Goal: Entertainment & Leisure: Browse casually

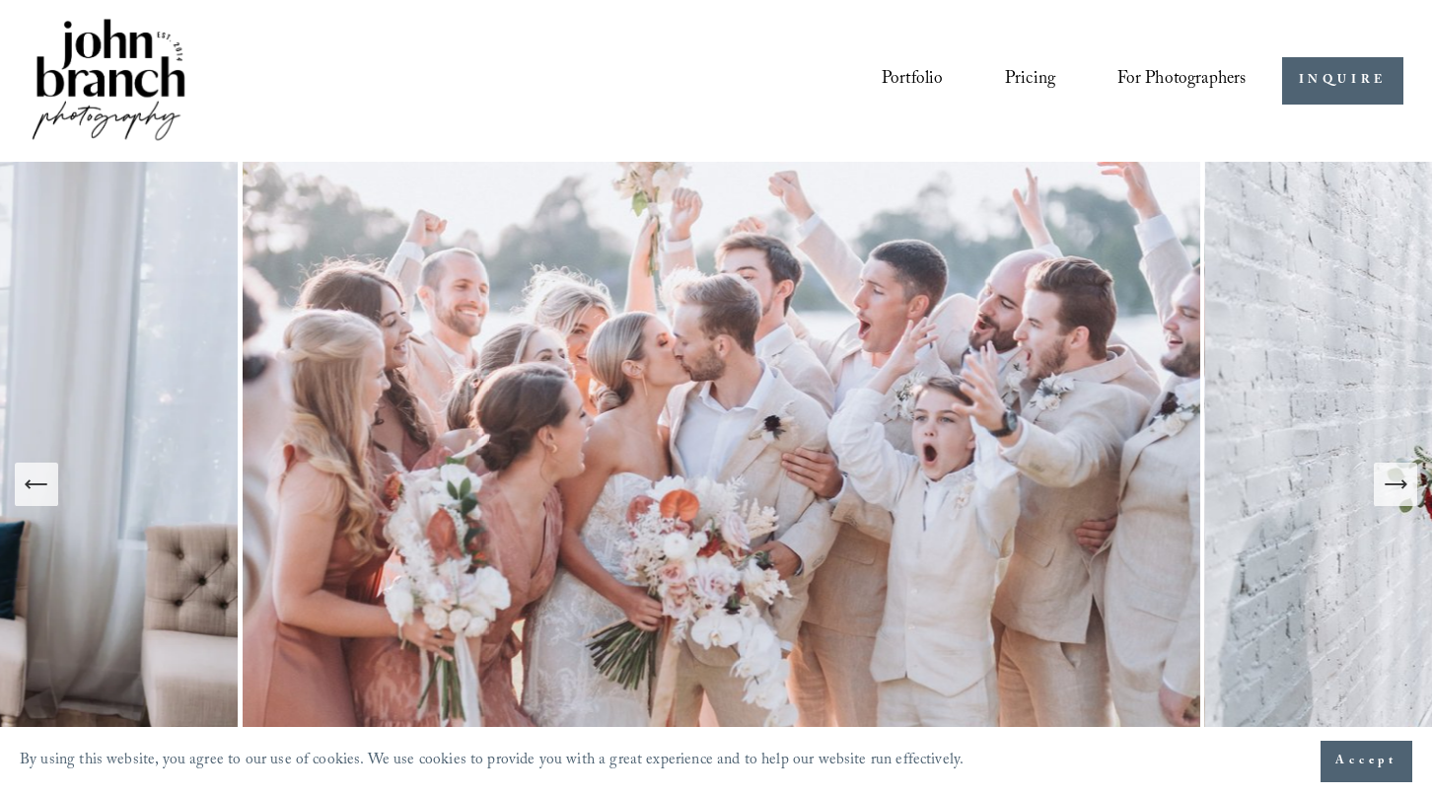
click at [1395, 496] on icon "Next Slide" at bounding box center [1396, 485] width 28 height 28
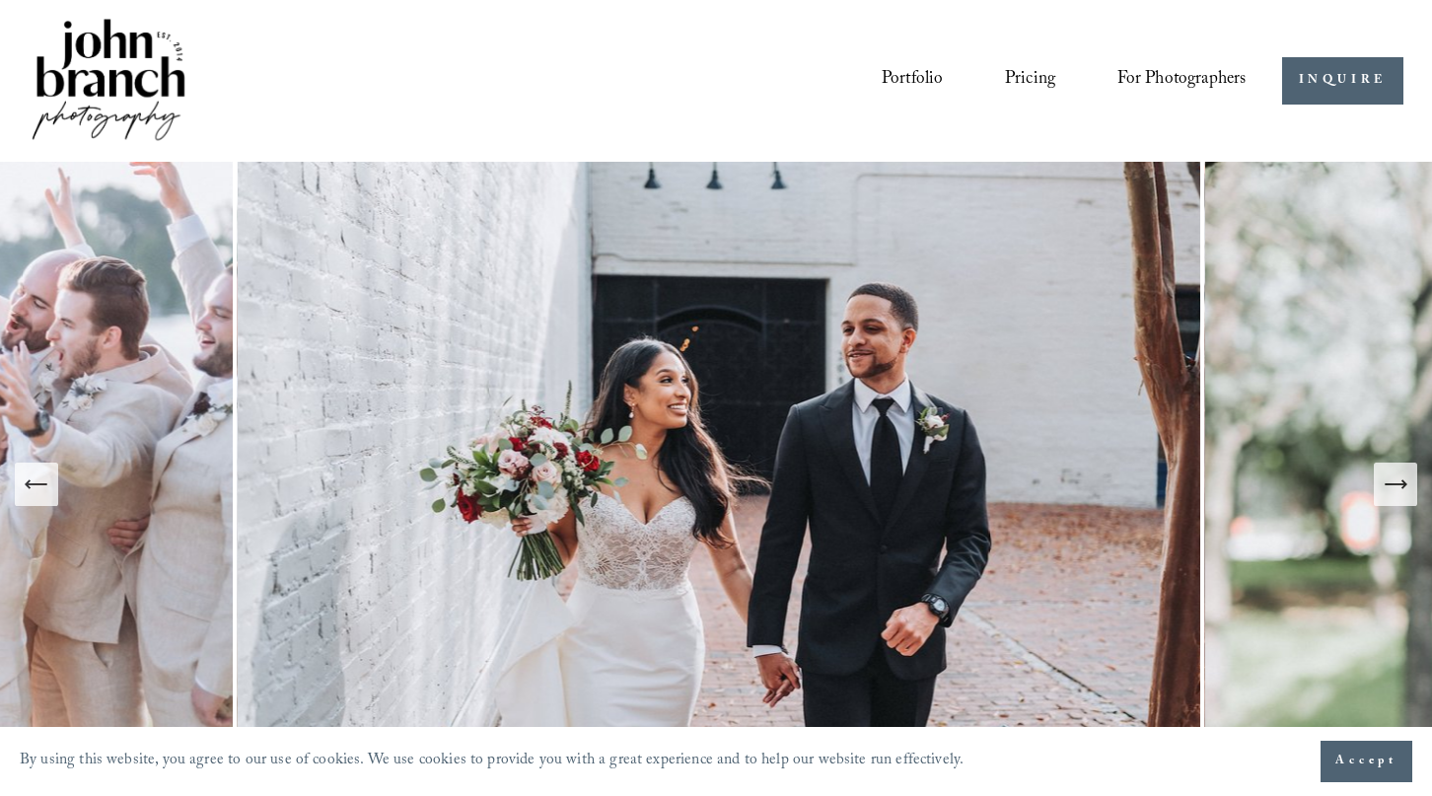
click at [1394, 496] on icon "Next Slide" at bounding box center [1396, 485] width 28 height 28
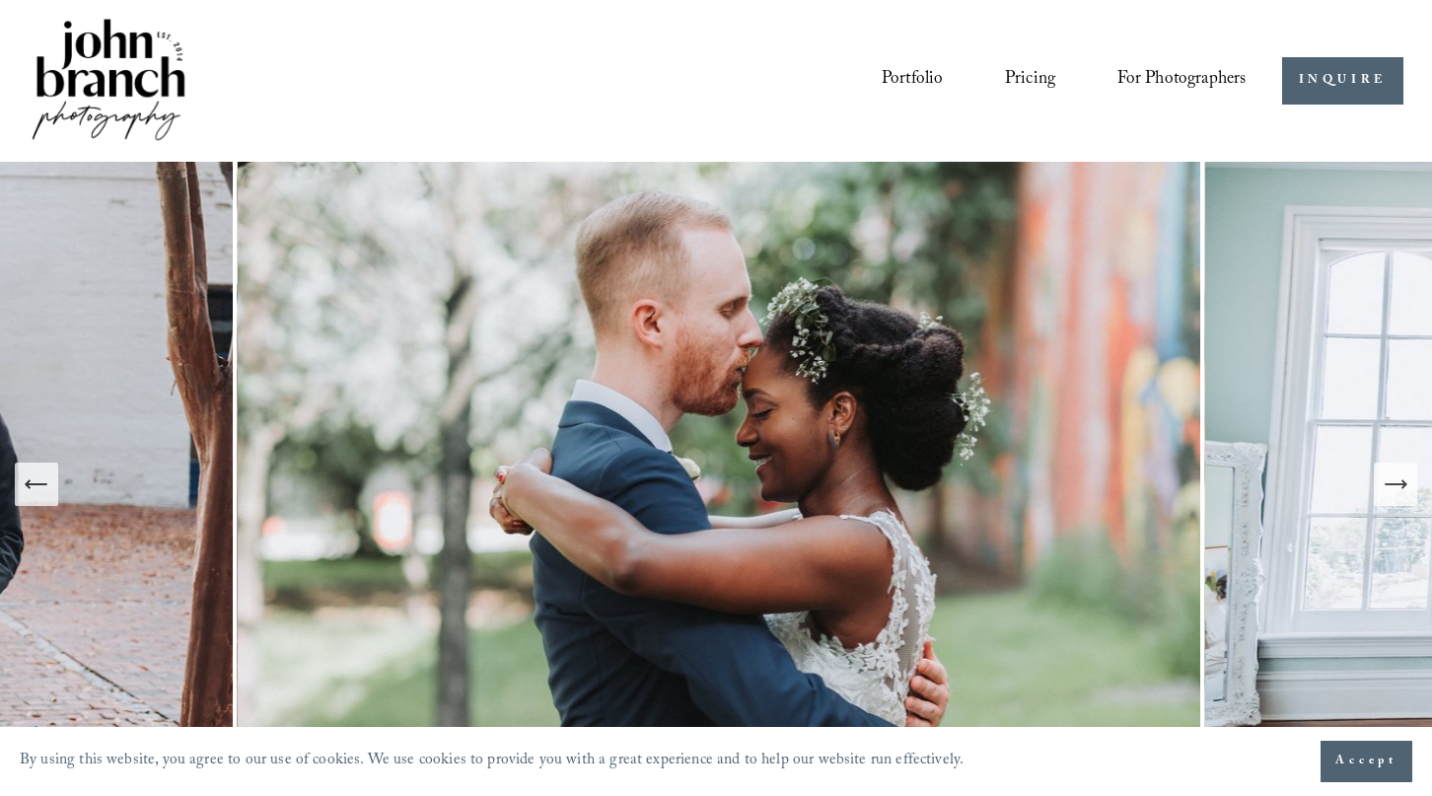
click at [1394, 496] on icon "Next Slide" at bounding box center [1396, 485] width 28 height 28
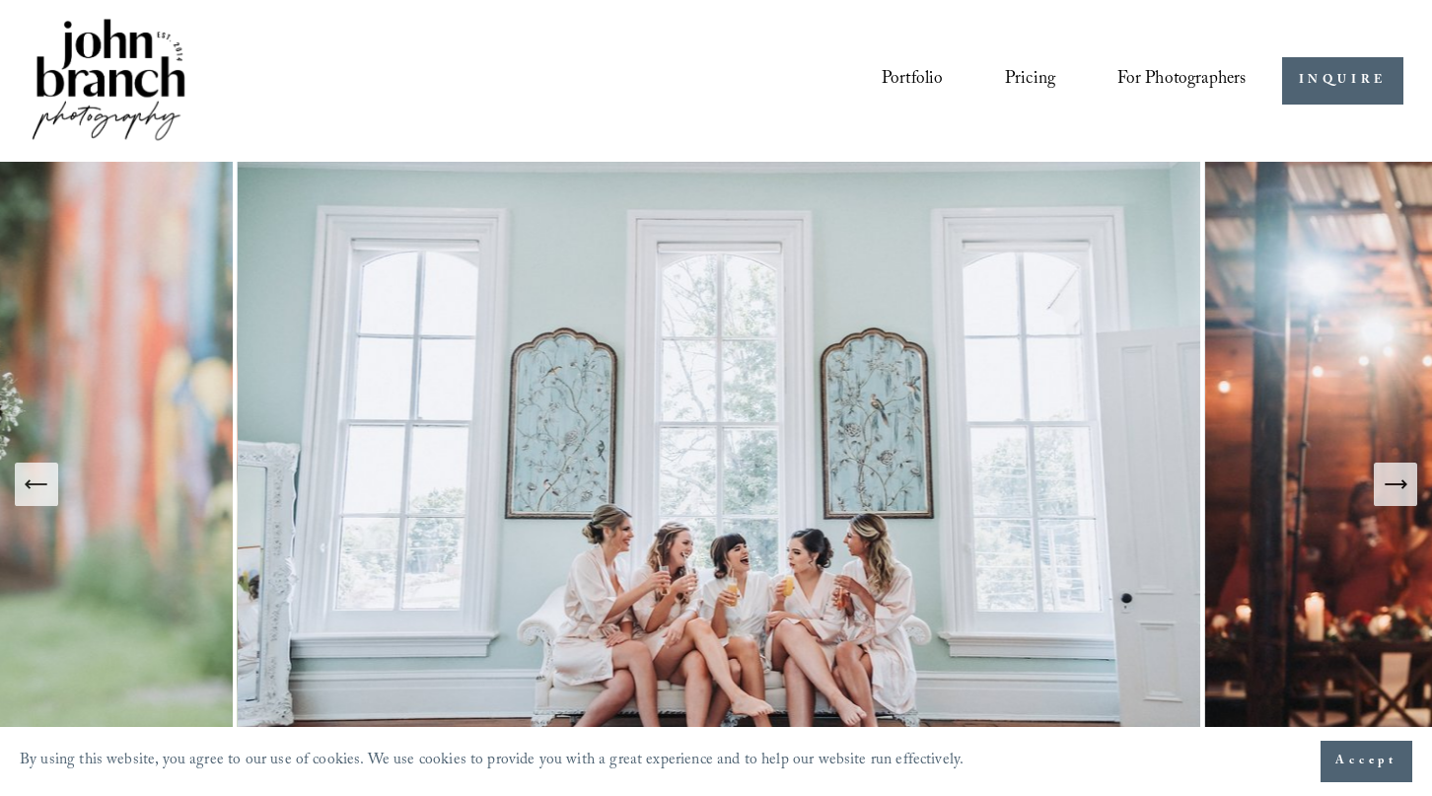
click at [1394, 496] on icon "Next Slide" at bounding box center [1396, 485] width 28 height 28
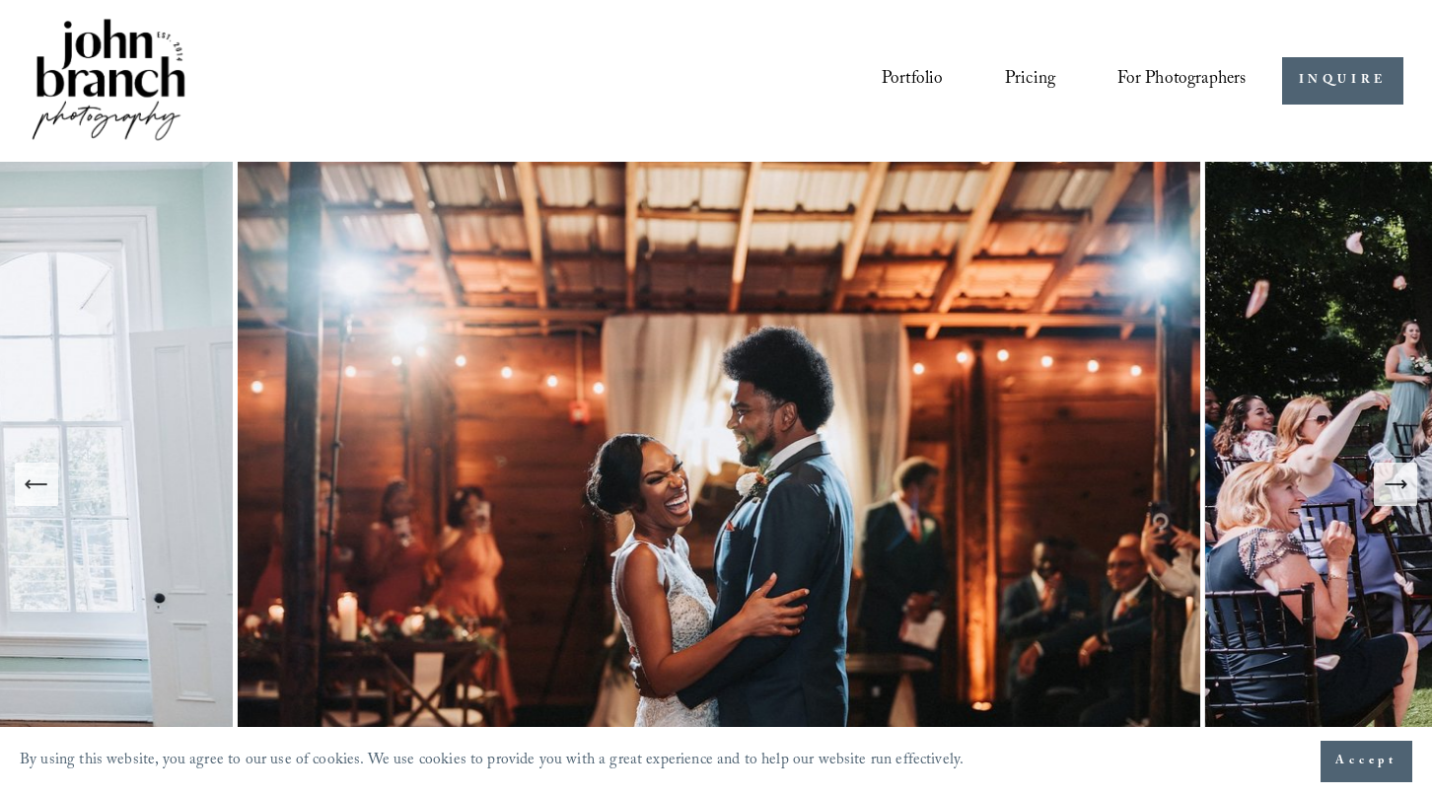
click at [1394, 496] on icon "Next Slide" at bounding box center [1396, 485] width 28 height 28
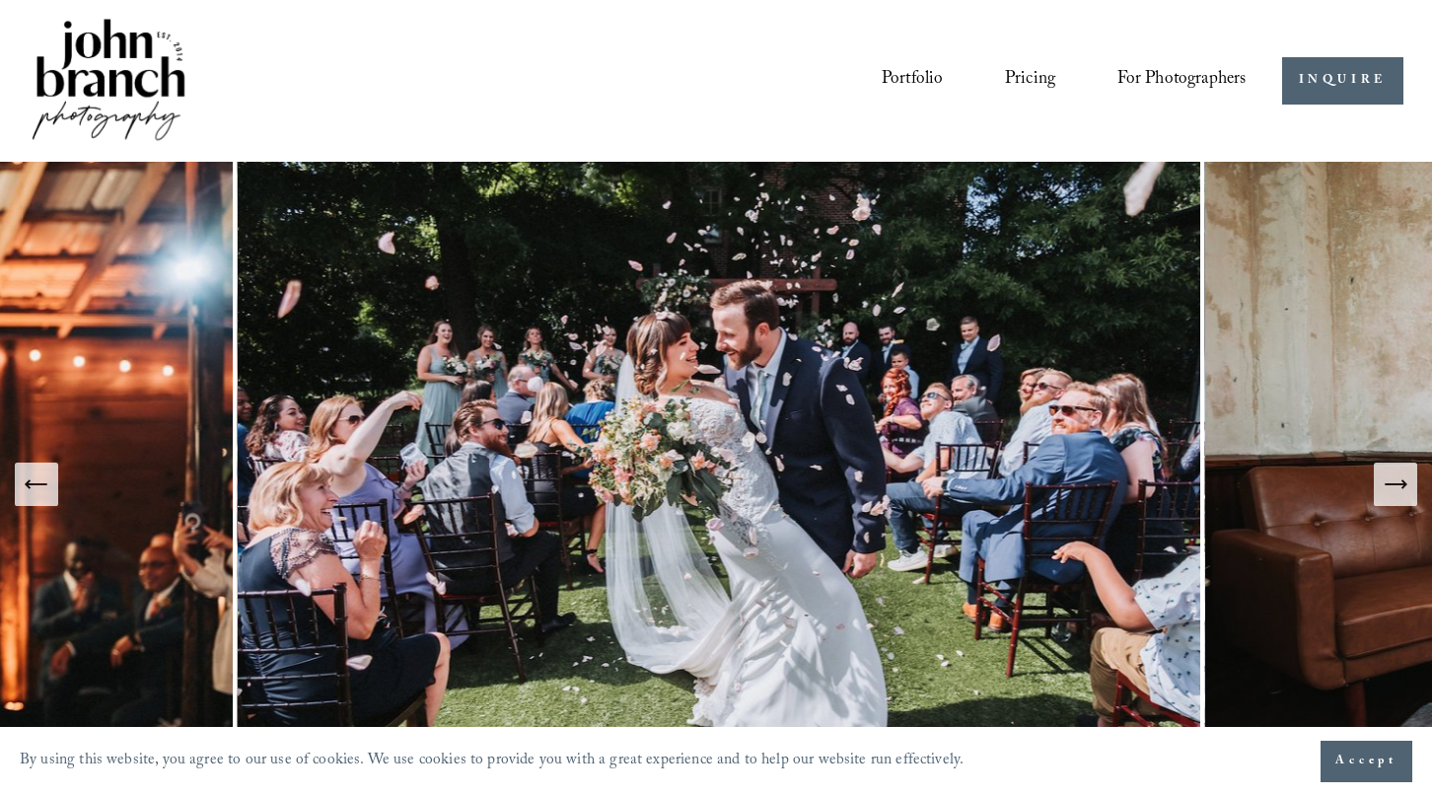
click at [1394, 496] on icon "Next Slide" at bounding box center [1396, 485] width 28 height 28
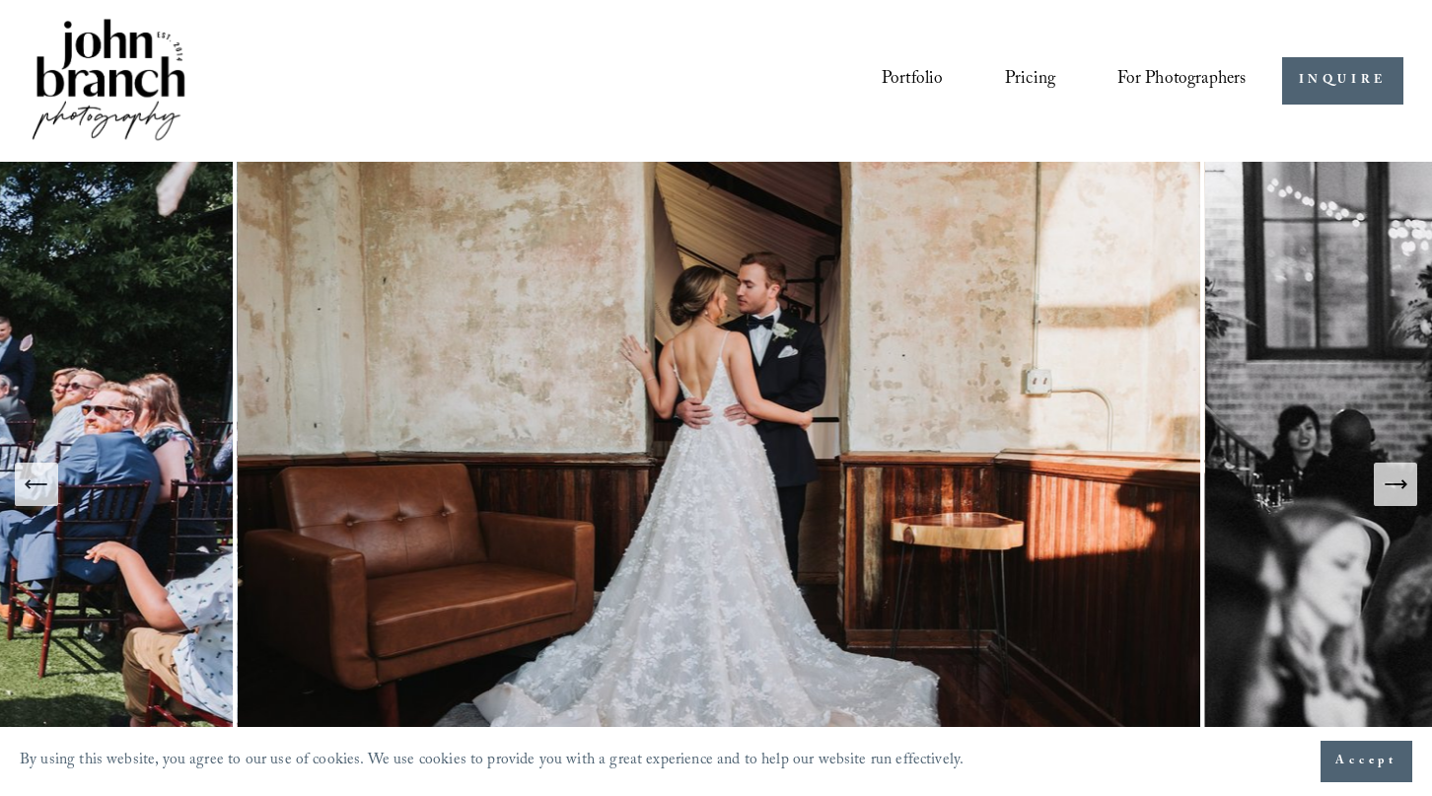
click at [1394, 496] on icon "Next Slide" at bounding box center [1396, 485] width 28 height 28
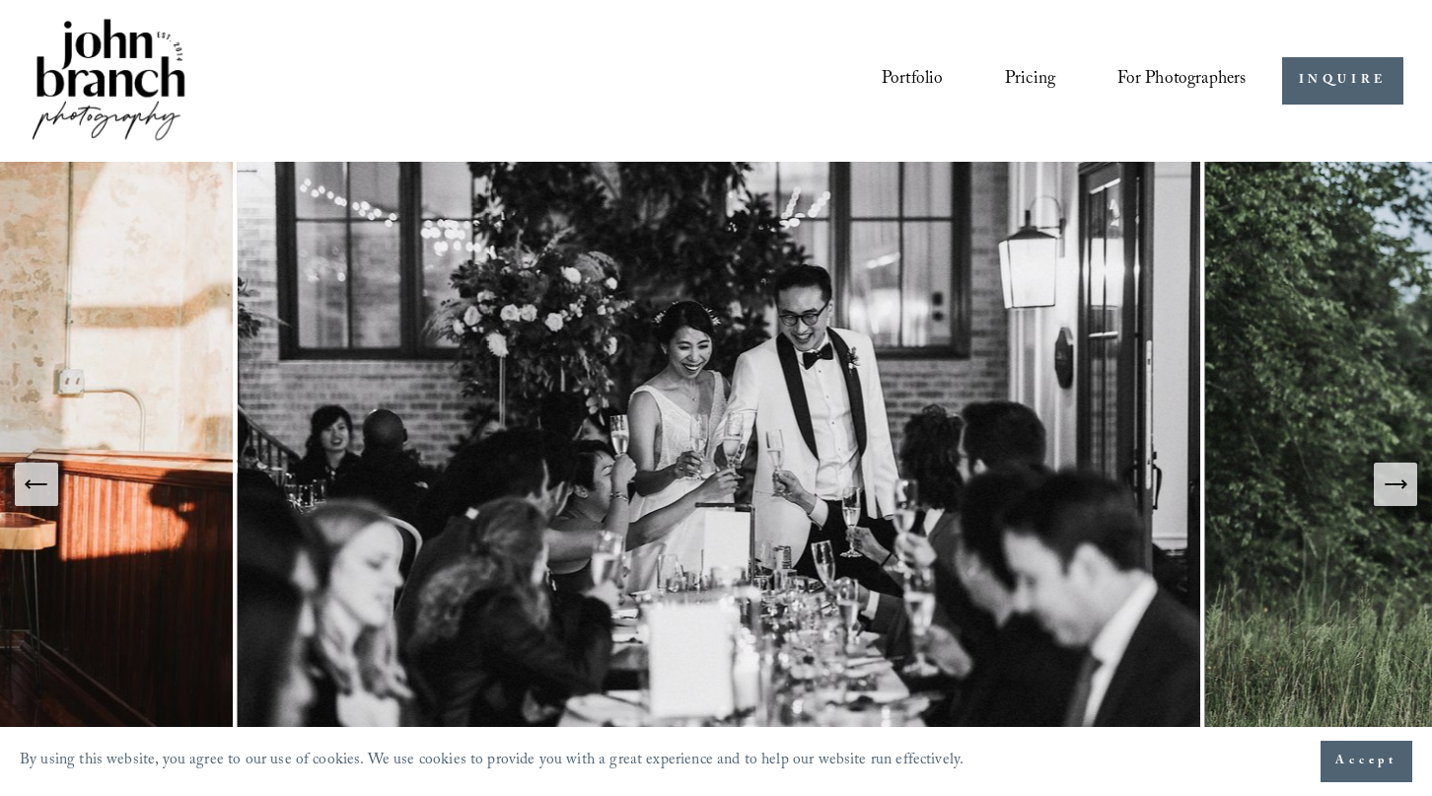
click at [1394, 496] on icon "Next Slide" at bounding box center [1396, 485] width 28 height 28
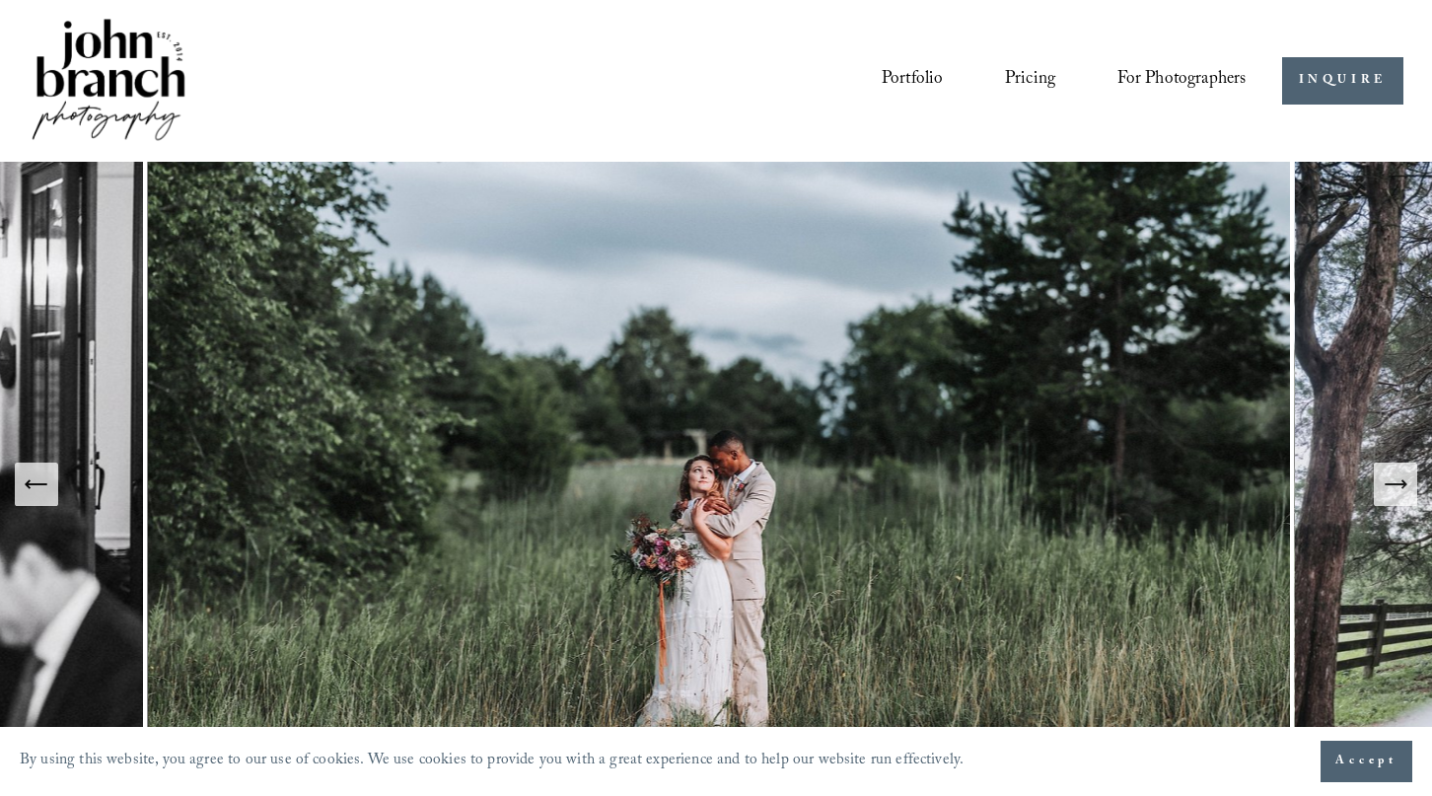
click at [1394, 496] on icon "Next Slide" at bounding box center [1396, 485] width 28 height 28
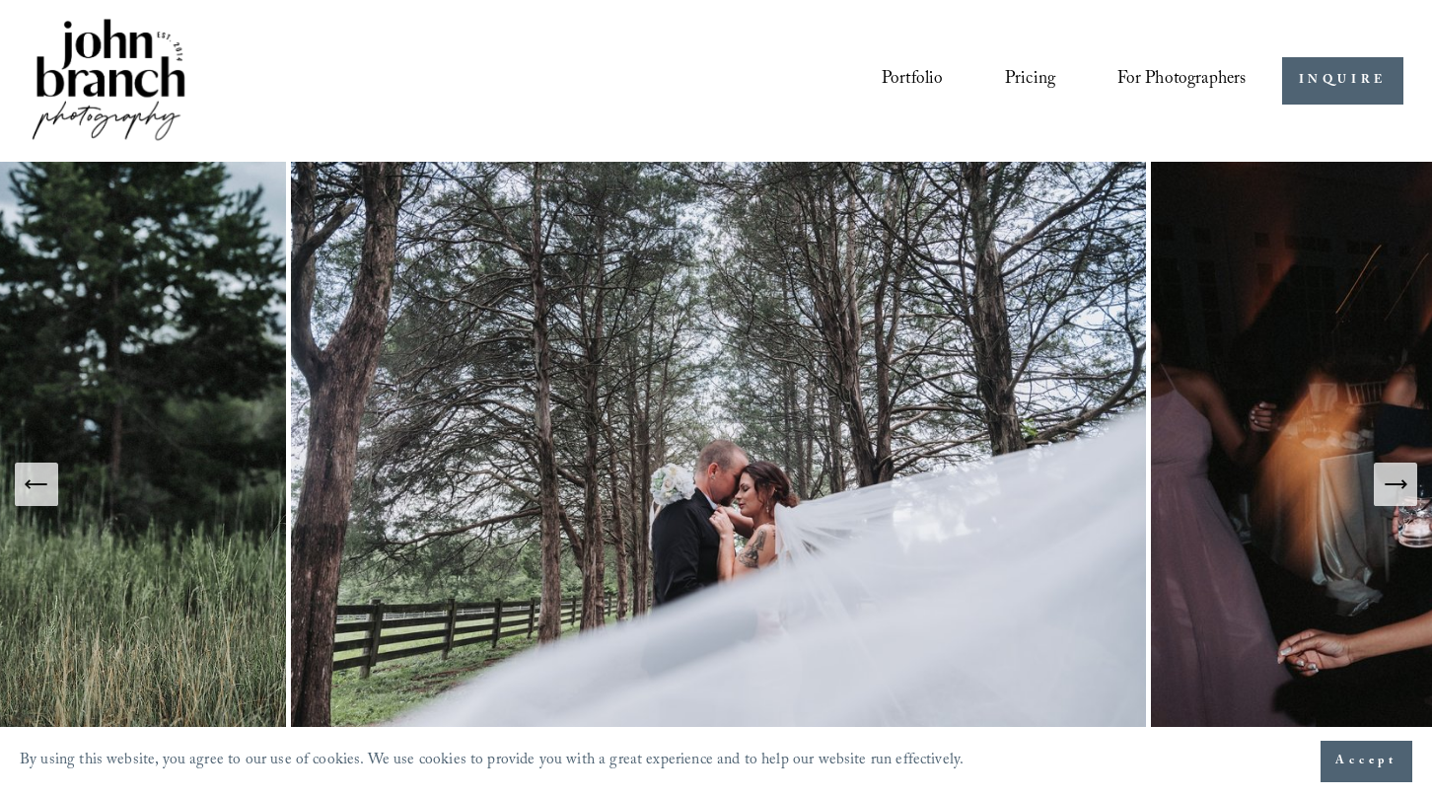
click at [1386, 480] on icon "Next Slide" at bounding box center [1396, 485] width 28 height 28
